Goal: Obtain resource: Obtain resource

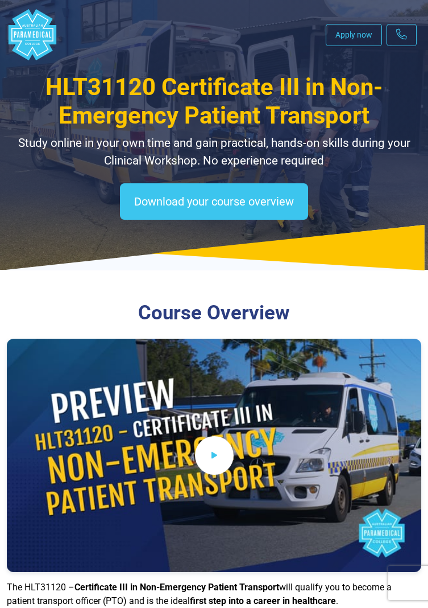
click at [217, 455] on icon at bounding box center [214, 455] width 11 height 17
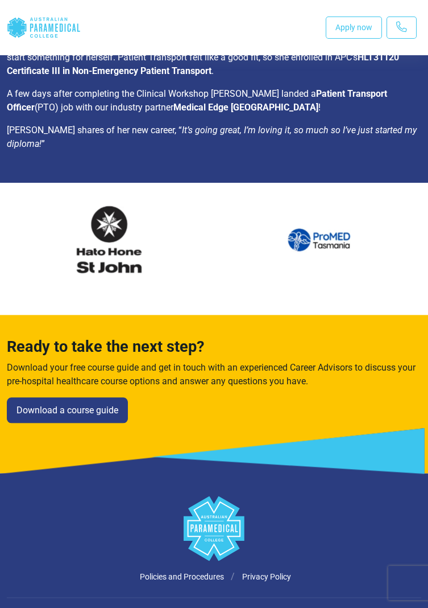
scroll to position [2278, 0]
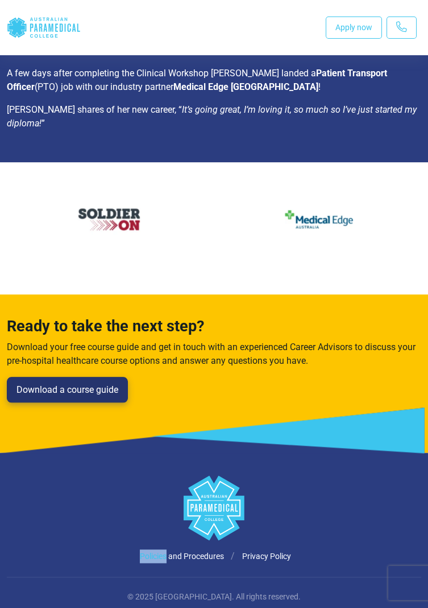
click at [108, 379] on link "Download a course guide" at bounding box center [67, 390] width 121 height 26
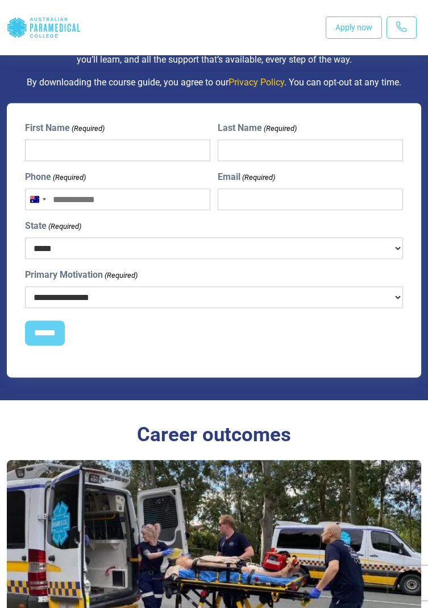
scroll to position [2278, 0]
